Goal: Task Accomplishment & Management: Use online tool/utility

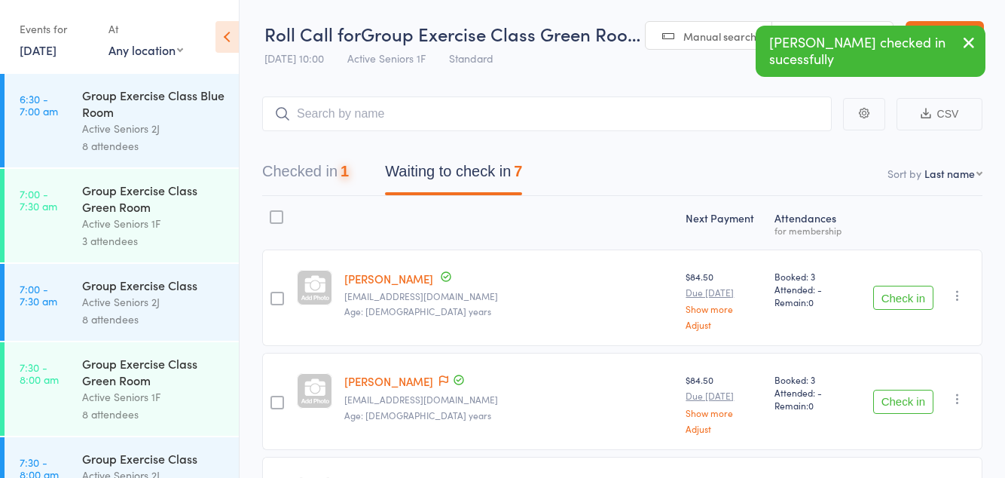
click at [909, 300] on button "Check in" at bounding box center [903, 298] width 60 height 24
click at [898, 300] on button "Check in" at bounding box center [903, 298] width 60 height 24
click at [912, 291] on button "Check in" at bounding box center [903, 298] width 60 height 24
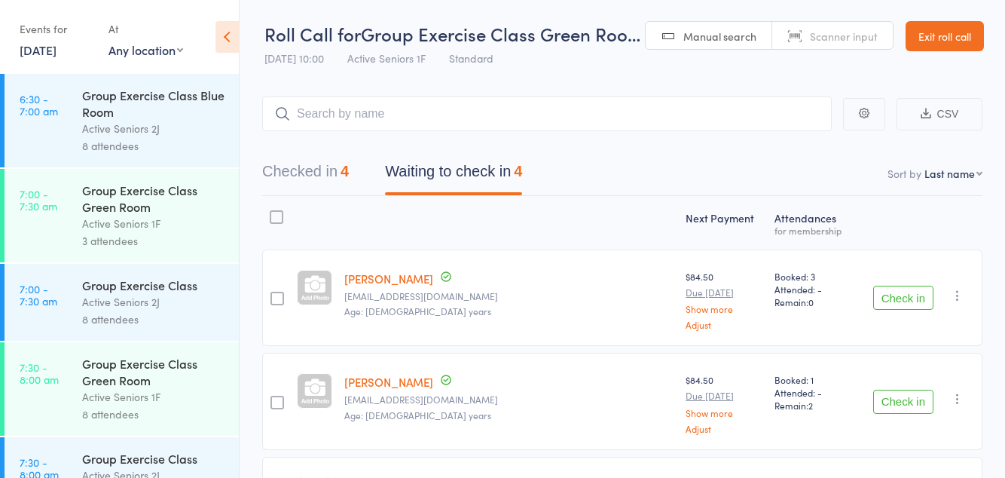
click at [895, 294] on button "Check in" at bounding box center [903, 298] width 60 height 24
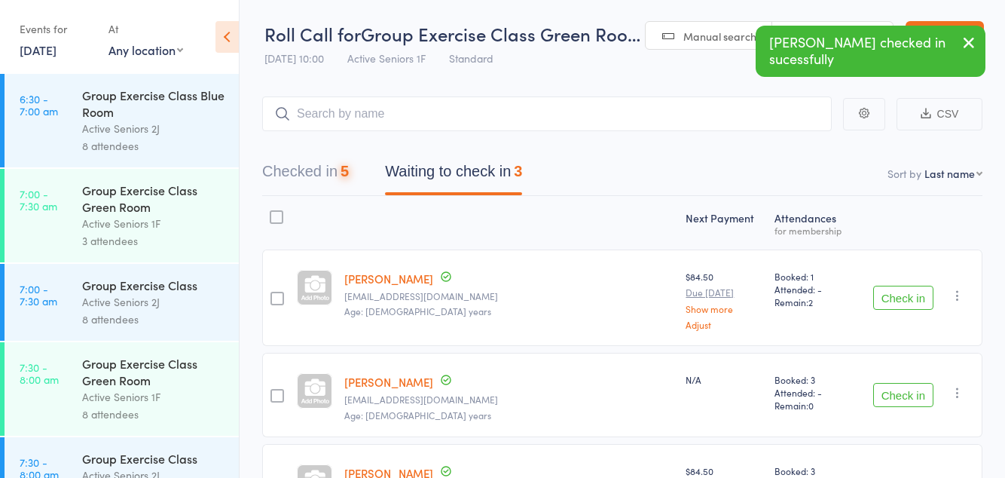
click at [907, 303] on button "Check in" at bounding box center [903, 298] width 60 height 24
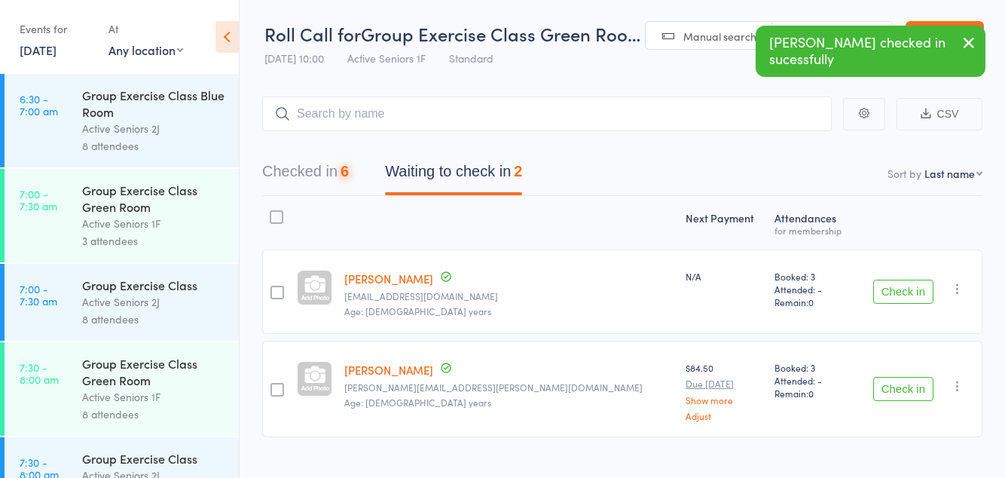
click at [898, 386] on button "Check in" at bounding box center [903, 389] width 60 height 24
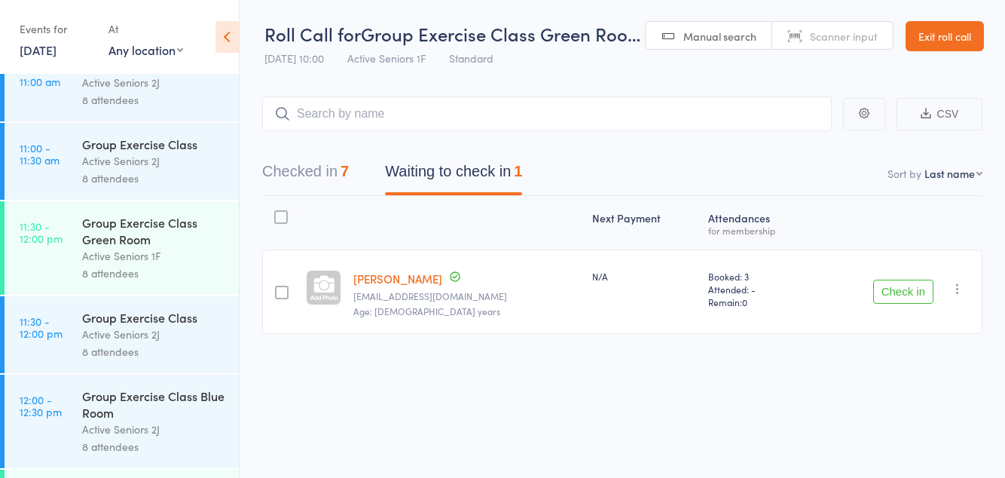
scroll to position [1432, 0]
click at [914, 289] on button "Check in" at bounding box center [903, 292] width 60 height 24
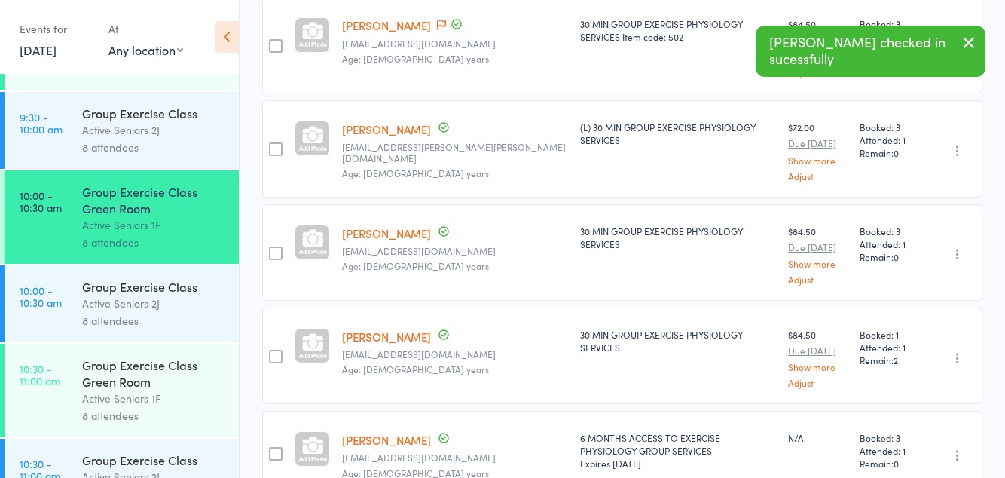
scroll to position [1043, 0]
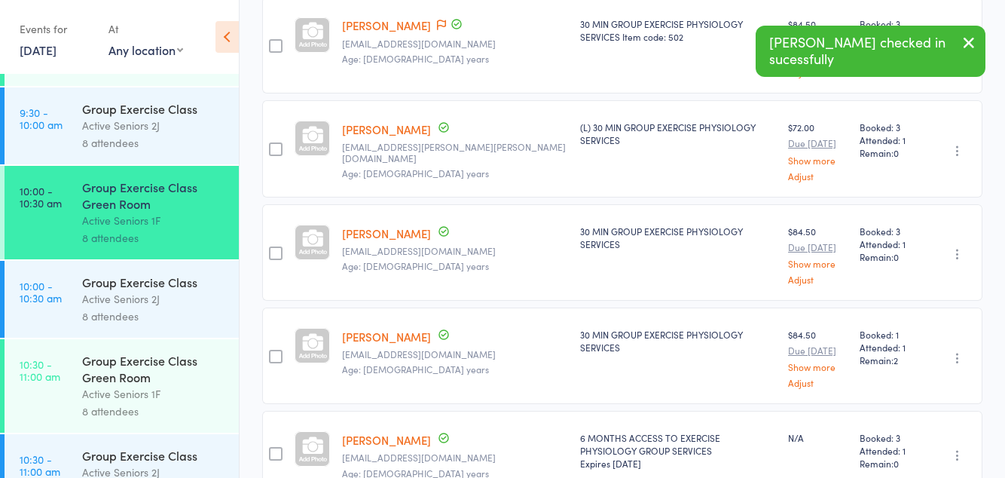
click at [142, 420] on div "8 attendees" at bounding box center [154, 410] width 144 height 17
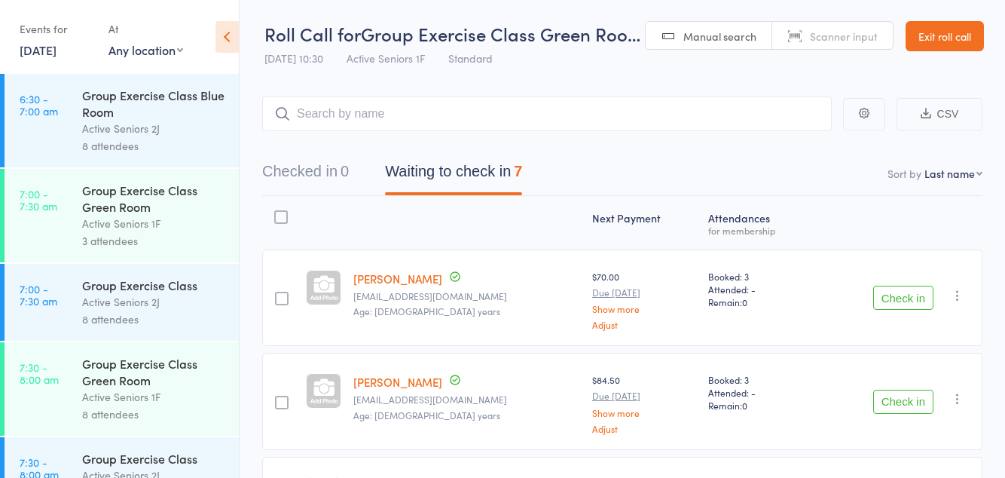
click at [901, 294] on button "Check in" at bounding box center [903, 298] width 60 height 24
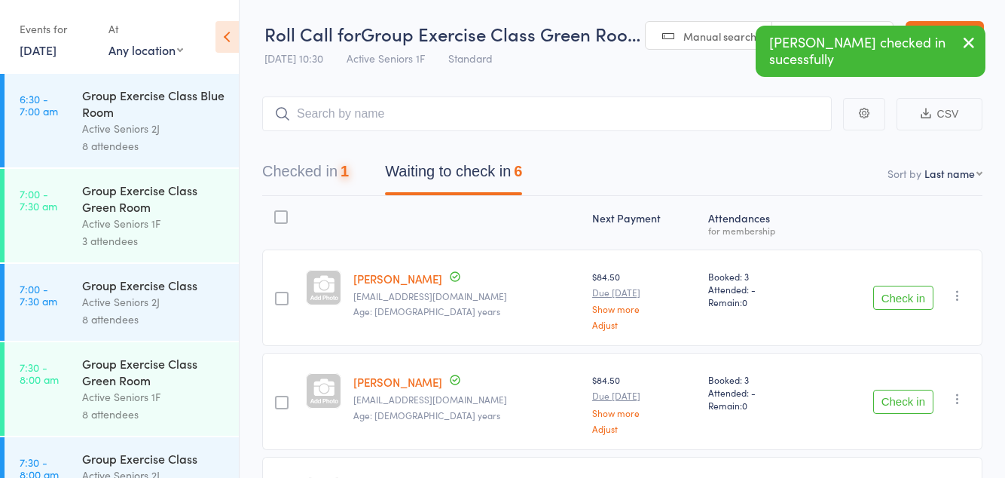
click at [904, 295] on button "Check in" at bounding box center [903, 298] width 60 height 24
click at [900, 301] on button "Check in" at bounding box center [903, 298] width 60 height 24
click at [907, 302] on button "Check in" at bounding box center [903, 298] width 60 height 24
click at [448, 282] on icon at bounding box center [452, 277] width 9 height 11
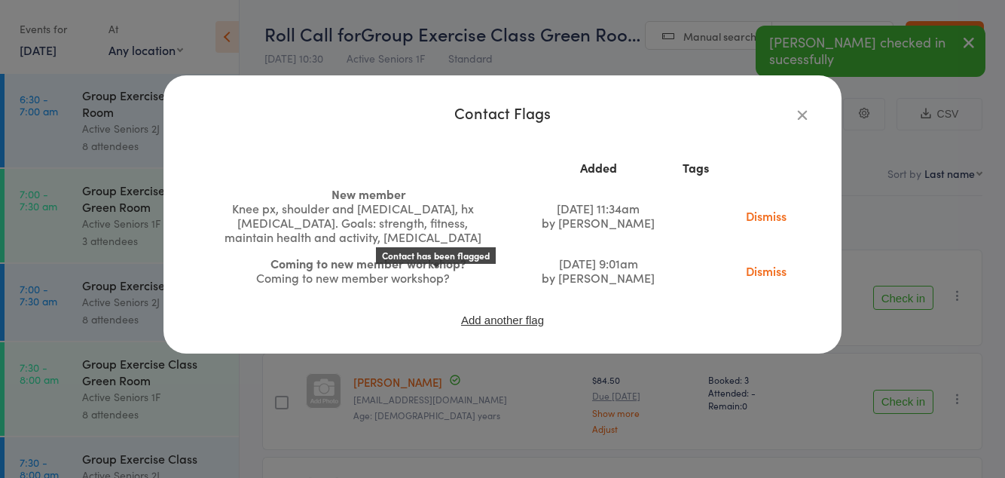
click at [768, 279] on link "Dismiss" at bounding box center [766, 270] width 63 height 17
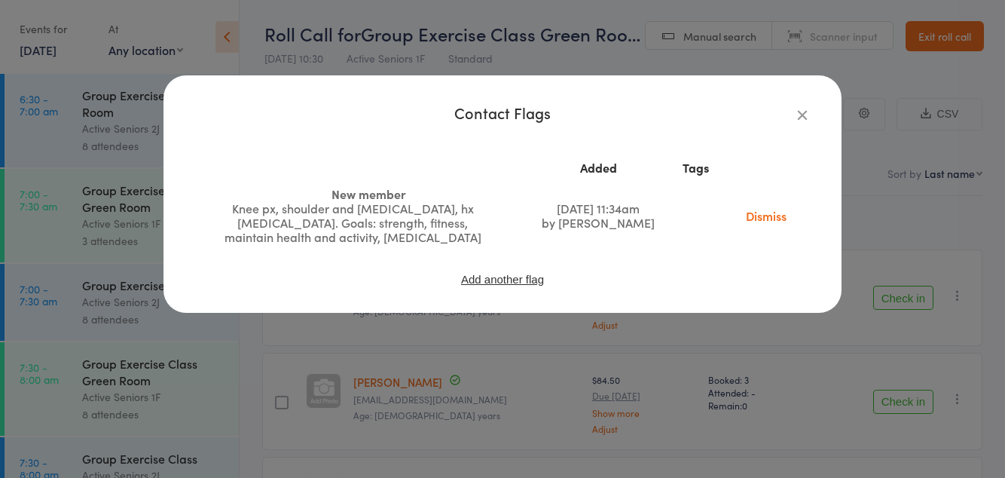
click at [775, 224] on link "Dismiss" at bounding box center [766, 215] width 63 height 17
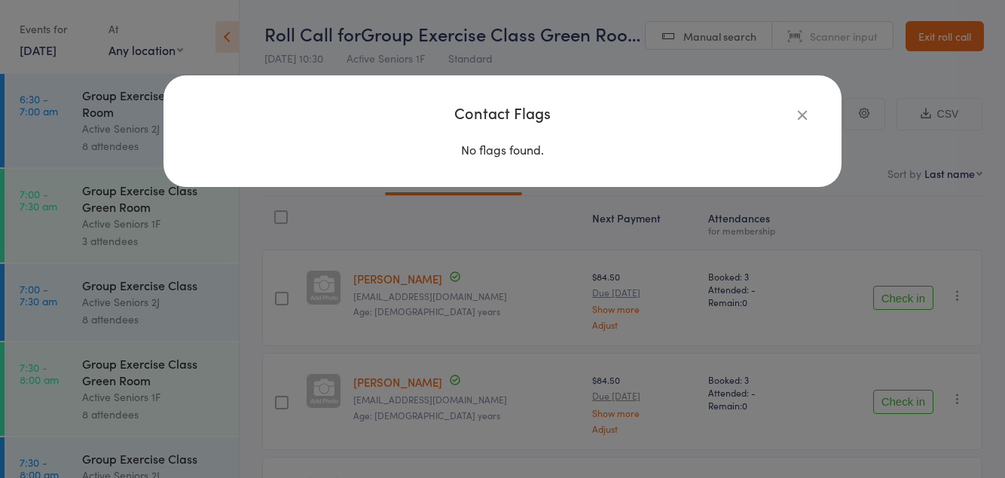
click at [803, 118] on icon "button" at bounding box center [802, 114] width 17 height 17
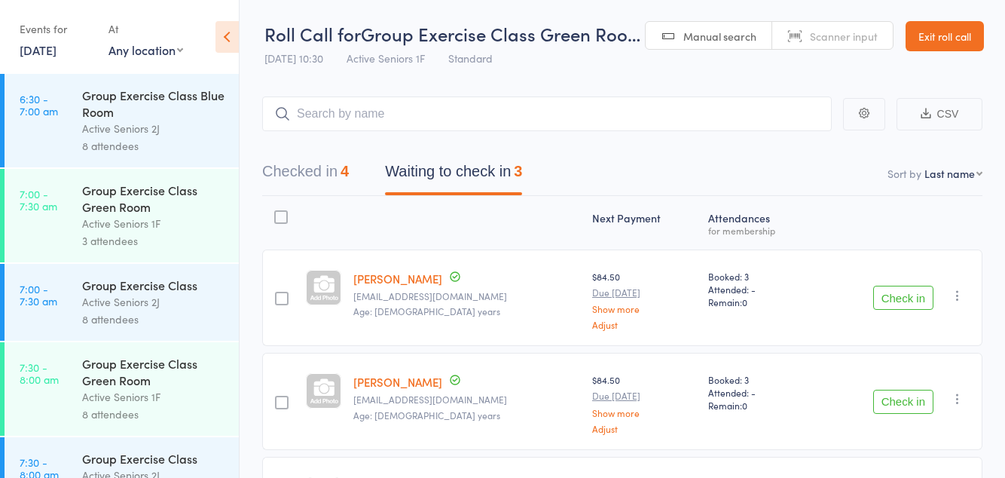
click at [904, 300] on button "Check in" at bounding box center [903, 298] width 60 height 24
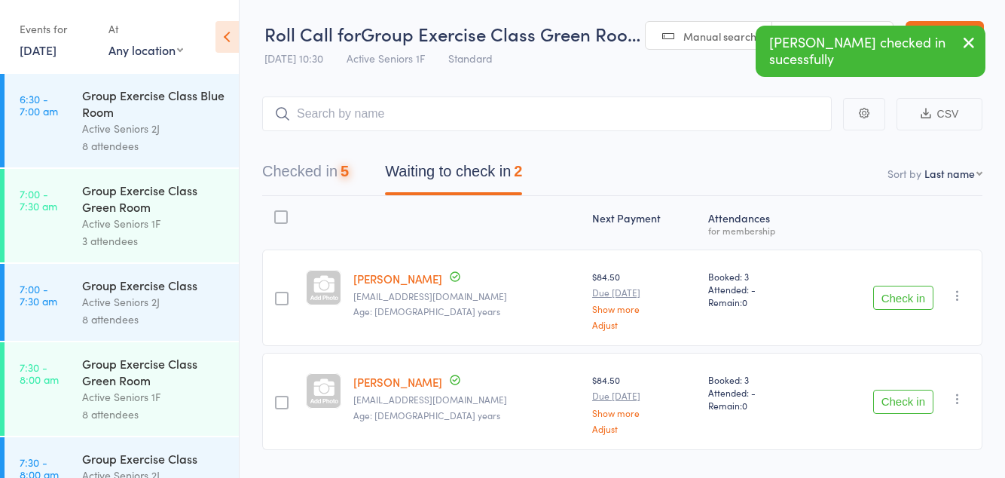
click at [902, 307] on button "Check in" at bounding box center [903, 298] width 60 height 24
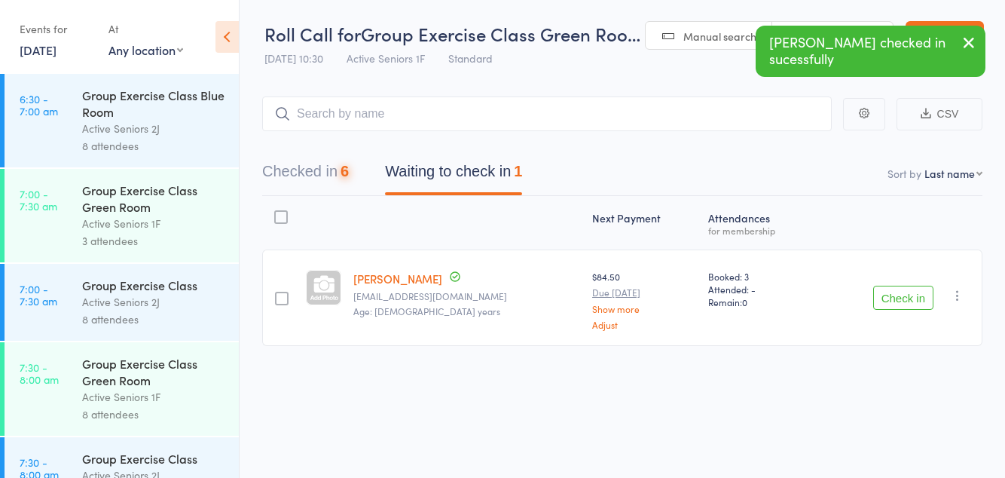
click at [903, 303] on button "Check in" at bounding box center [903, 298] width 60 height 24
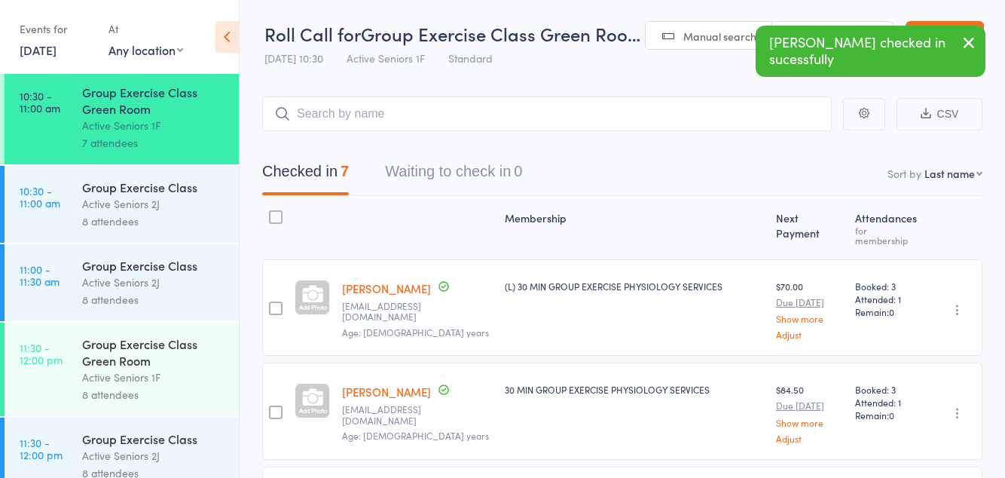
scroll to position [1335, 0]
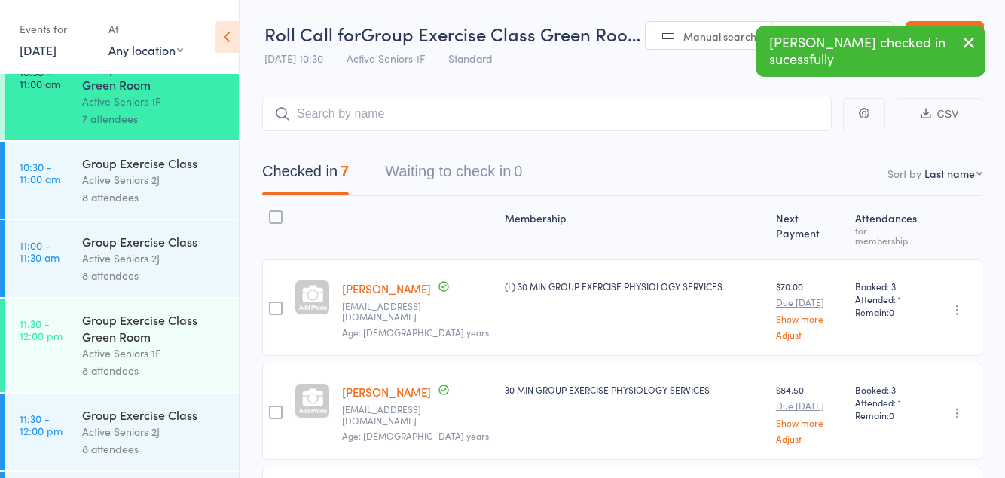
click at [161, 344] on div "Group Exercise Class Green Room" at bounding box center [154, 327] width 144 height 33
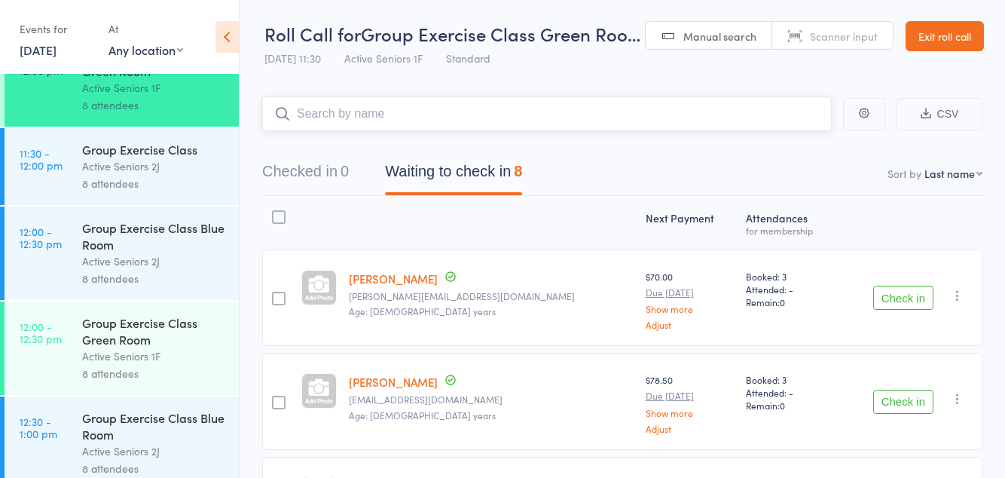
scroll to position [1602, 0]
click at [903, 396] on button "Check in" at bounding box center [903, 402] width 60 height 24
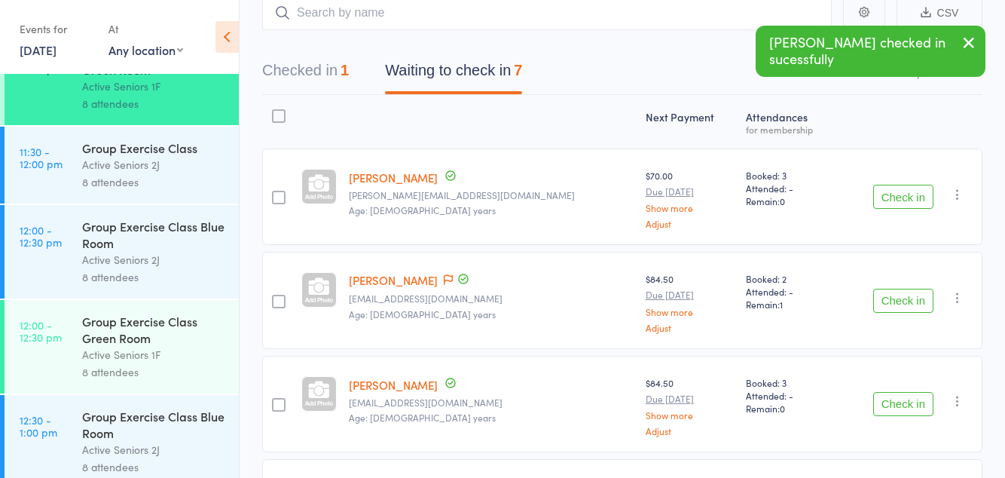
scroll to position [101, 0]
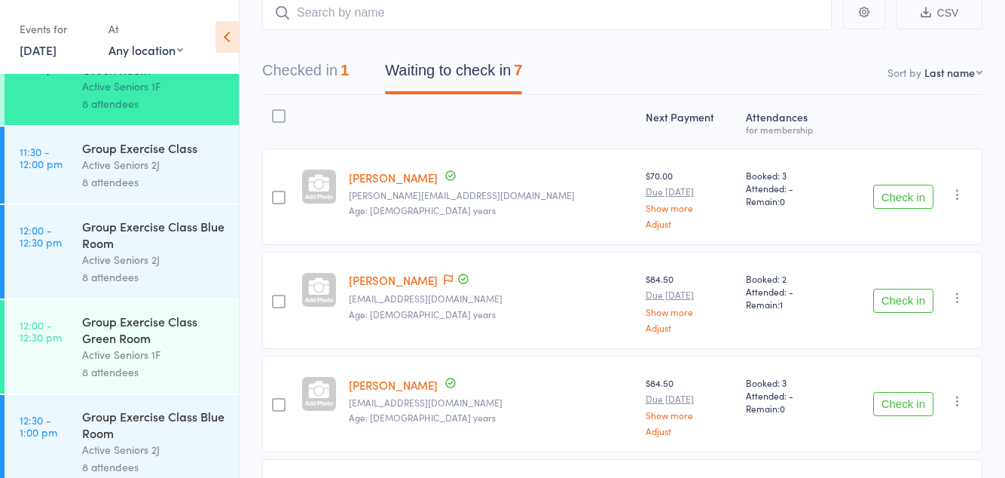
click at [889, 299] on button "Check in" at bounding box center [903, 301] width 60 height 24
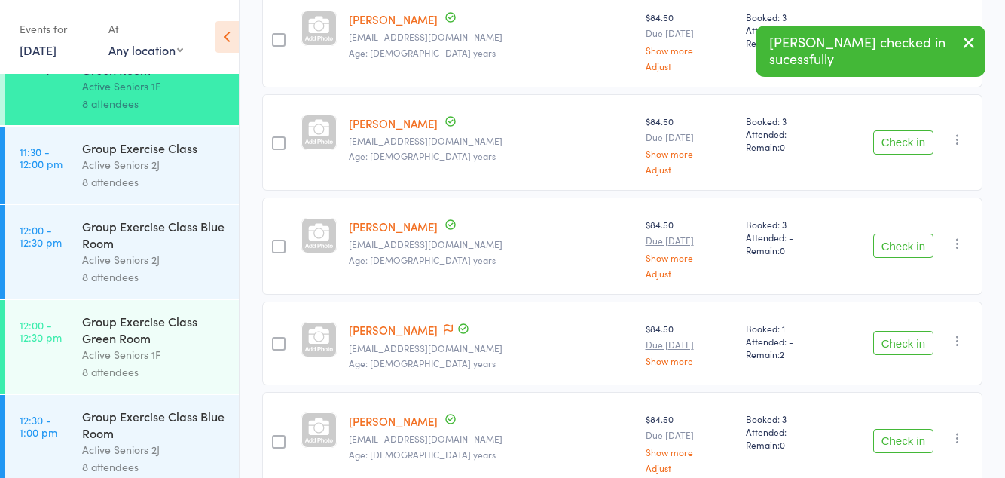
scroll to position [363, 0]
click at [897, 335] on button "Check in" at bounding box center [903, 342] width 60 height 24
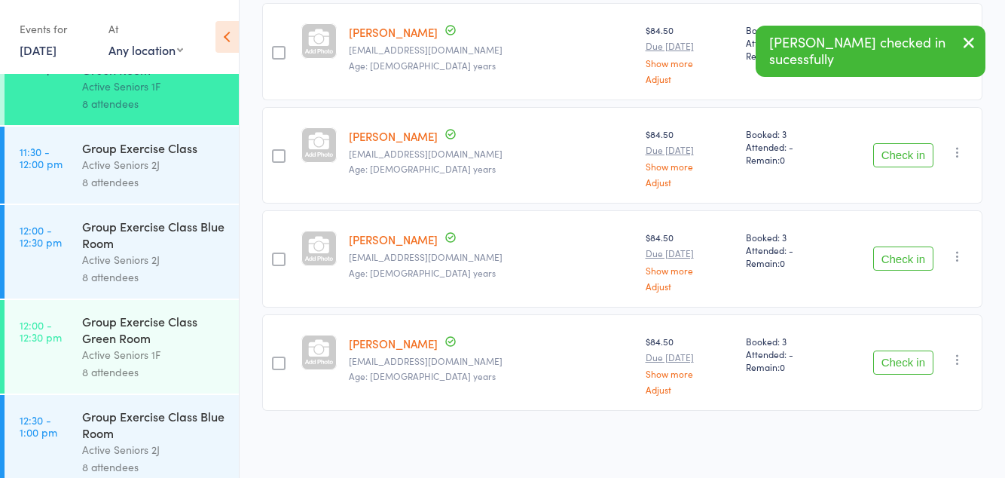
scroll to position [274, 0]
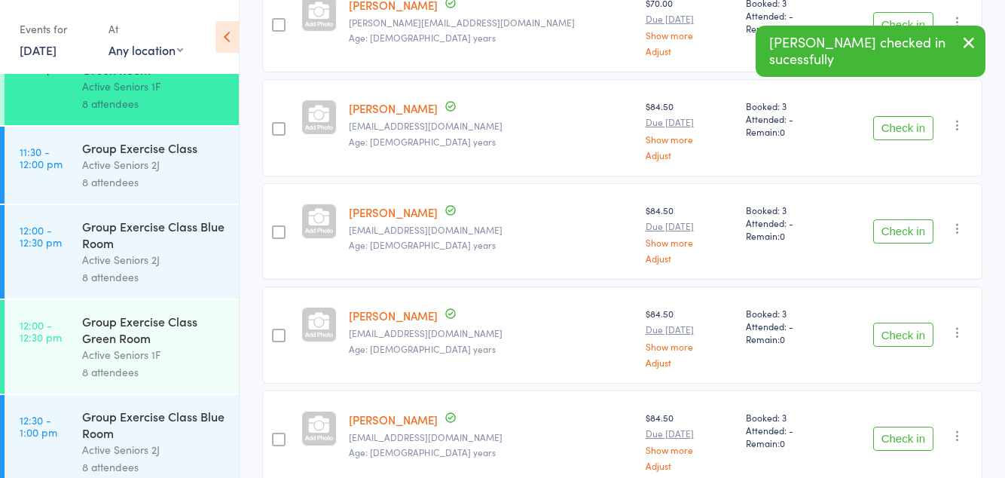
click at [910, 430] on button "Check in" at bounding box center [903, 439] width 60 height 24
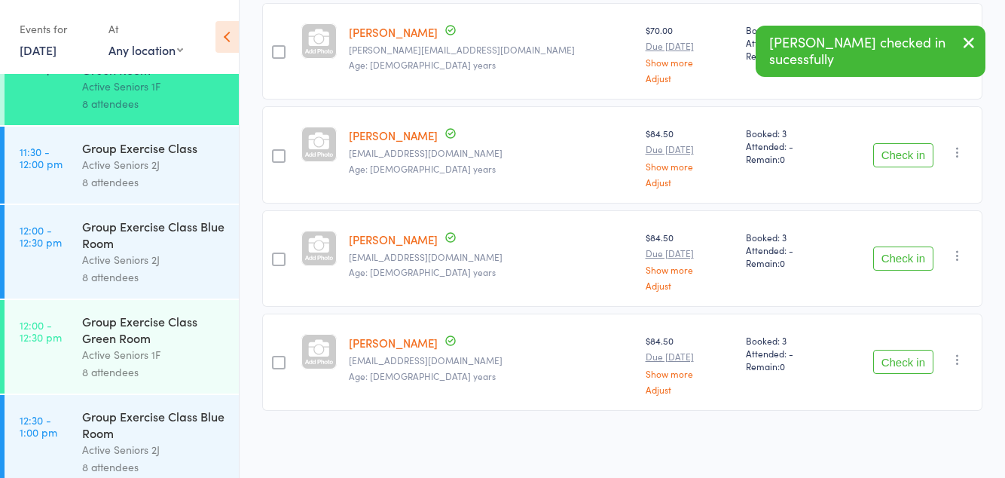
scroll to position [171, 0]
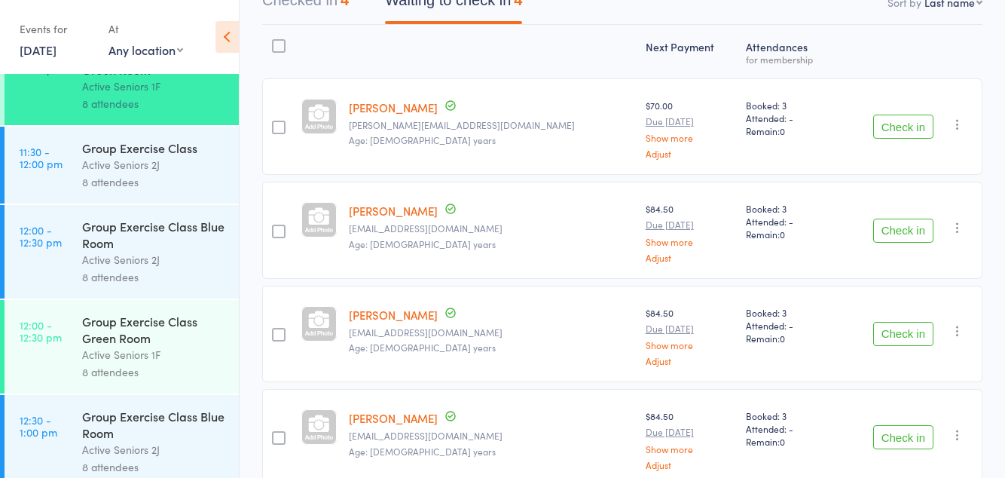
click at [892, 436] on button "Check in" at bounding box center [903, 437] width 60 height 24
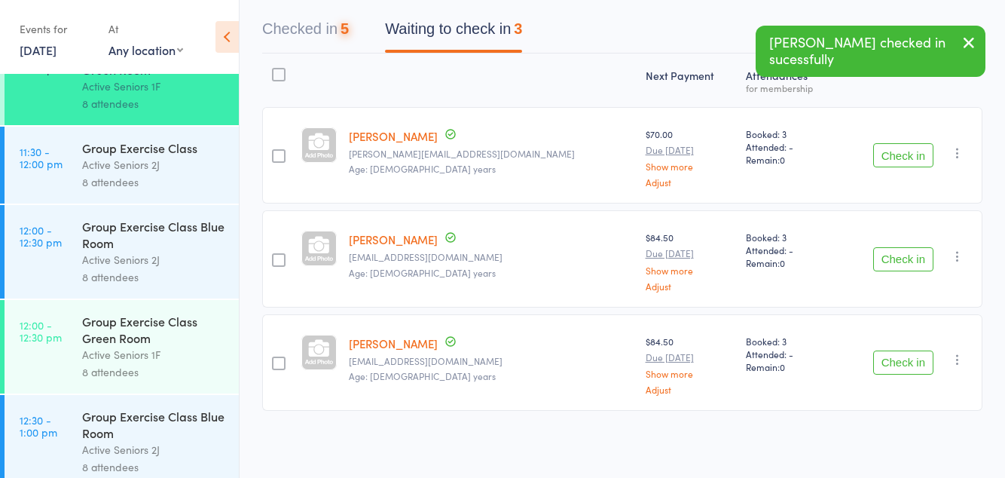
scroll to position [69, 0]
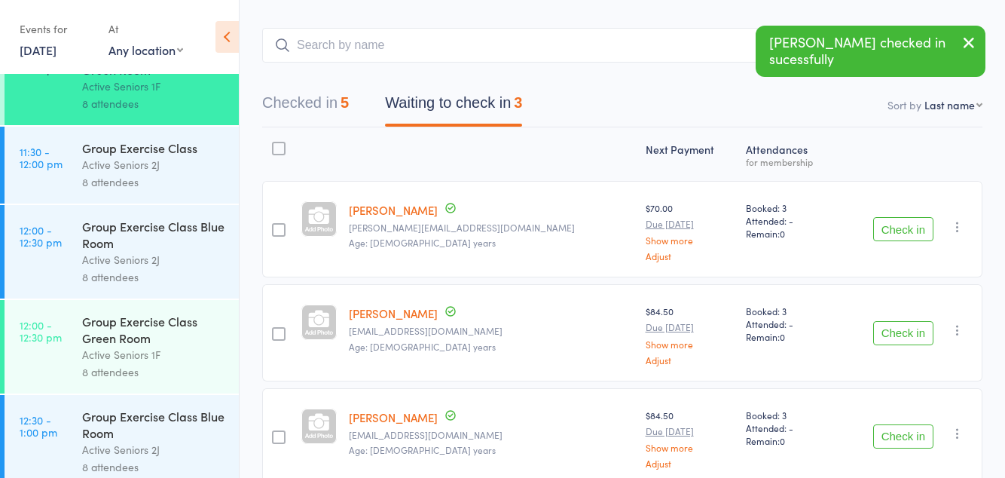
click at [327, 106] on button "Checked in 5" at bounding box center [305, 107] width 87 height 40
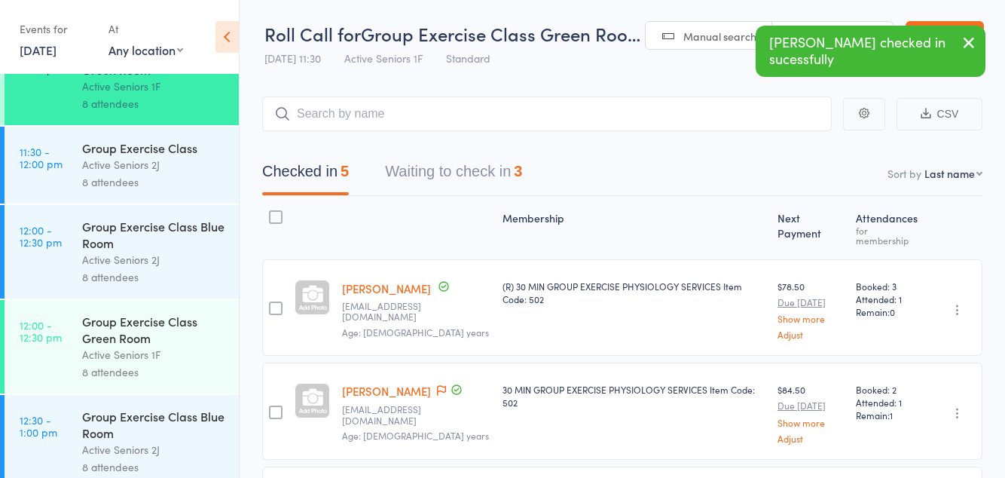
click at [454, 166] on button "Waiting to check in 3" at bounding box center [453, 175] width 137 height 40
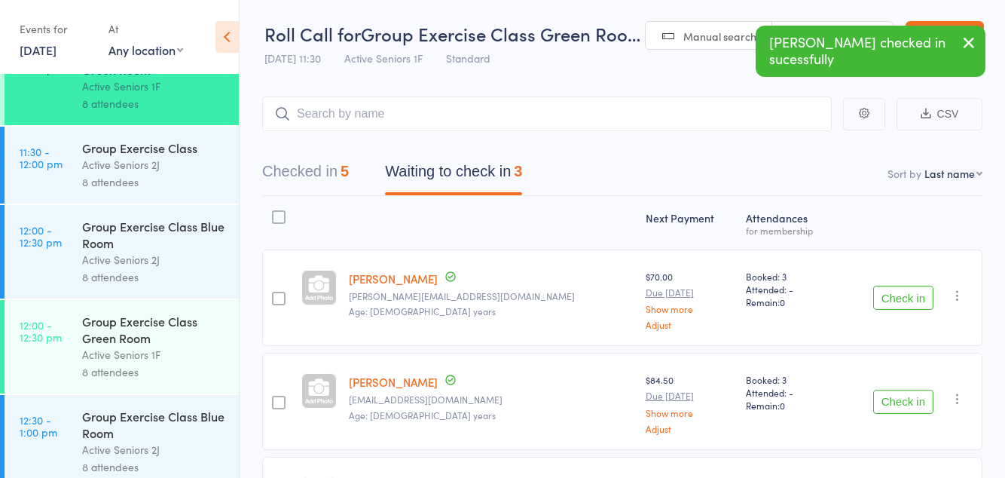
scroll to position [69, 0]
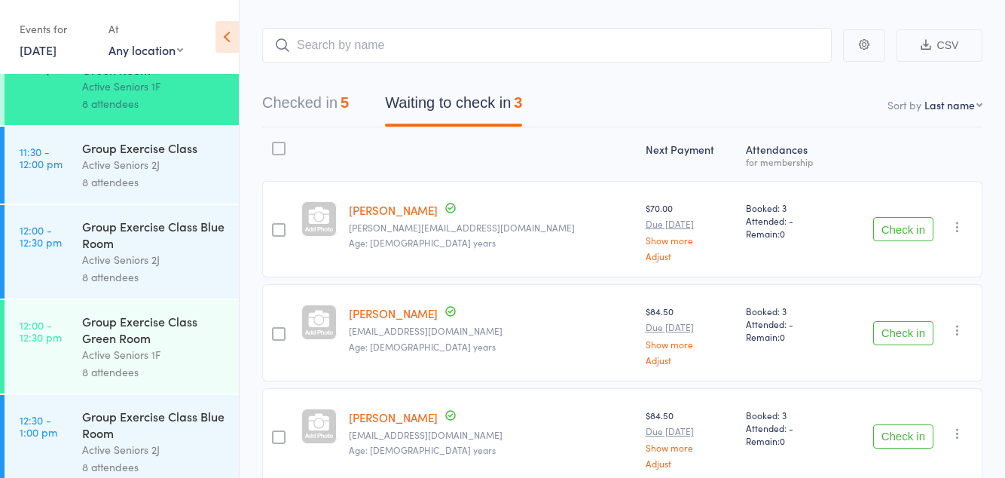
click at [900, 431] on button "Check in" at bounding box center [903, 436] width 60 height 24
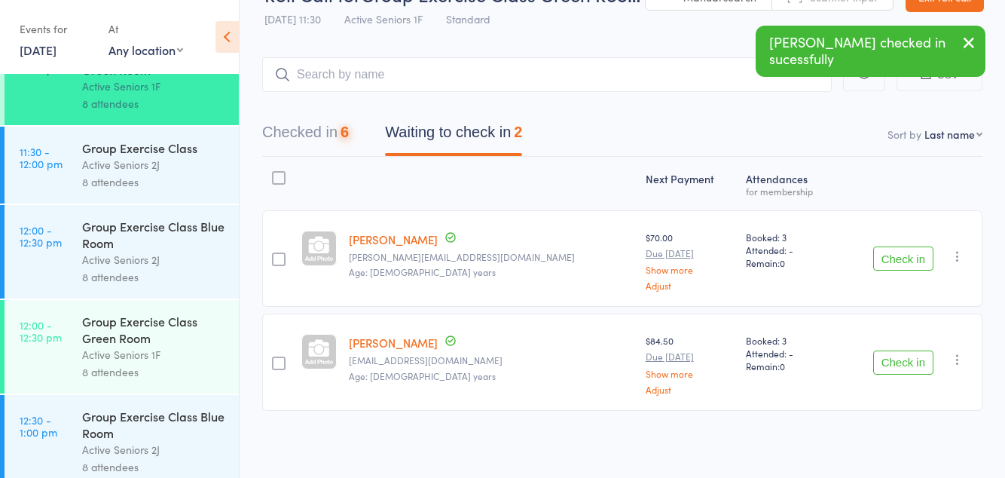
scroll to position [0, 0]
